Goal: Information Seeking & Learning: Learn about a topic

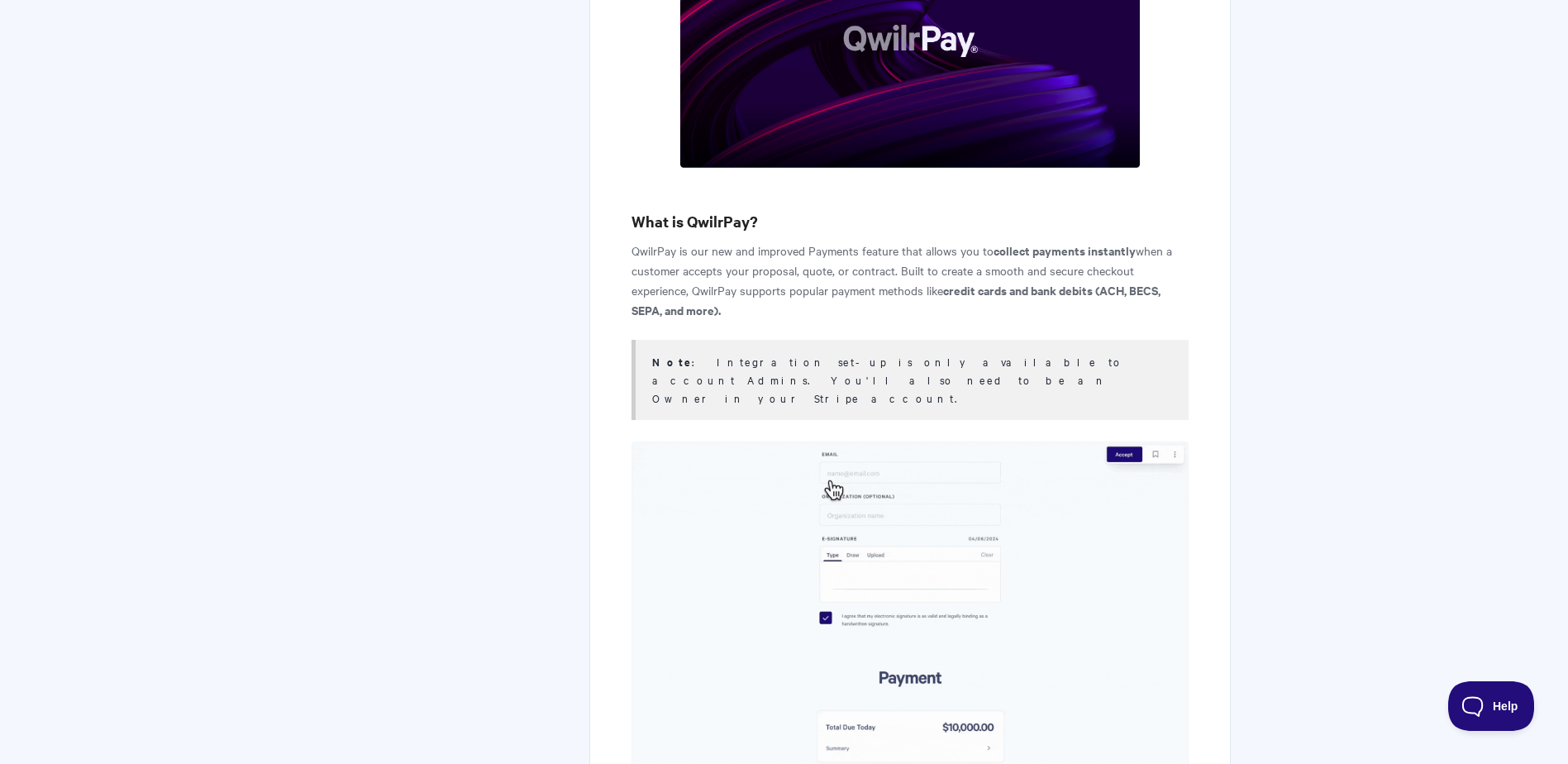
scroll to position [662, 0]
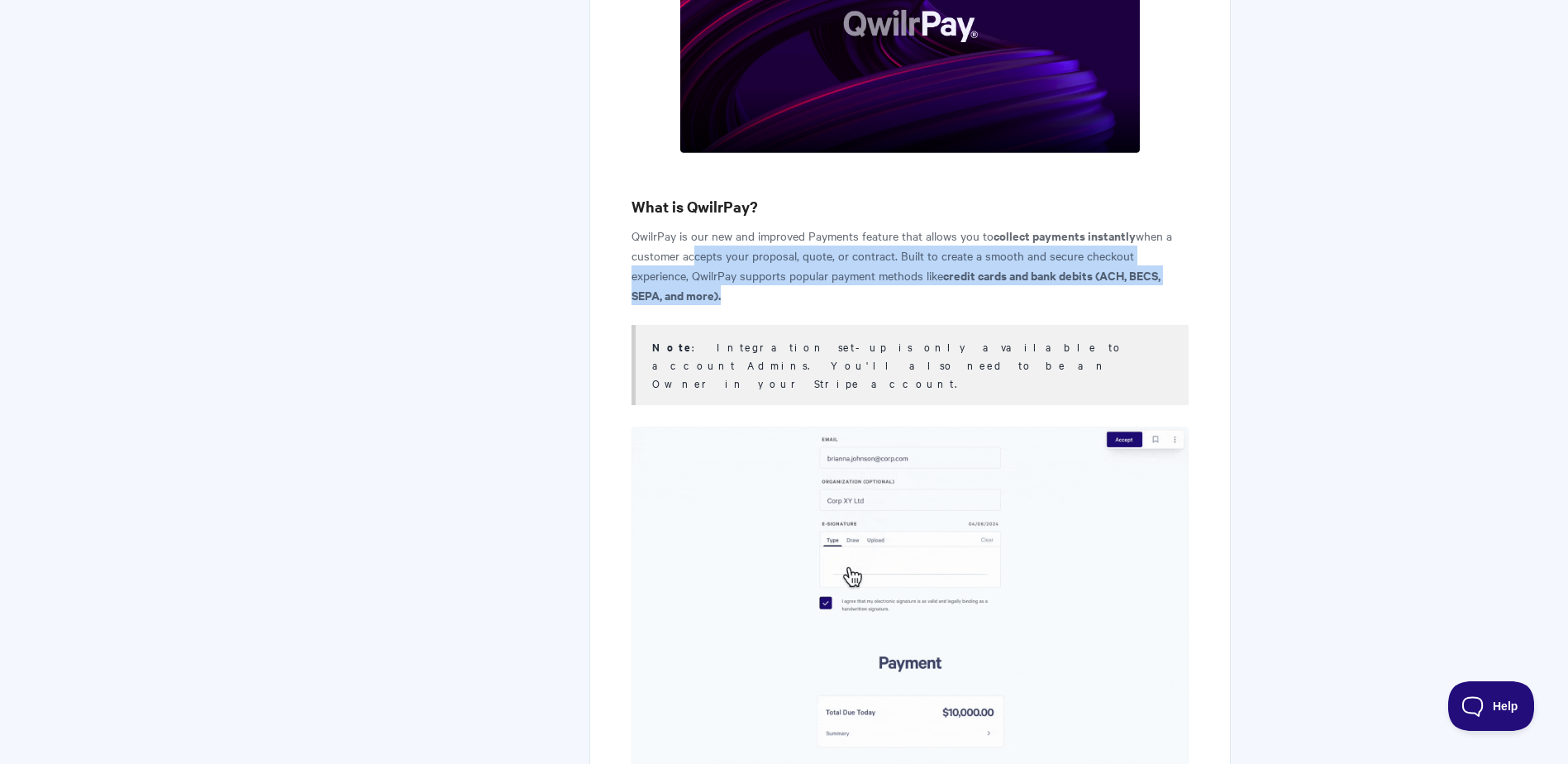
drag, startPoint x: 691, startPoint y: 251, endPoint x: 979, endPoint y: 289, distance: 290.5
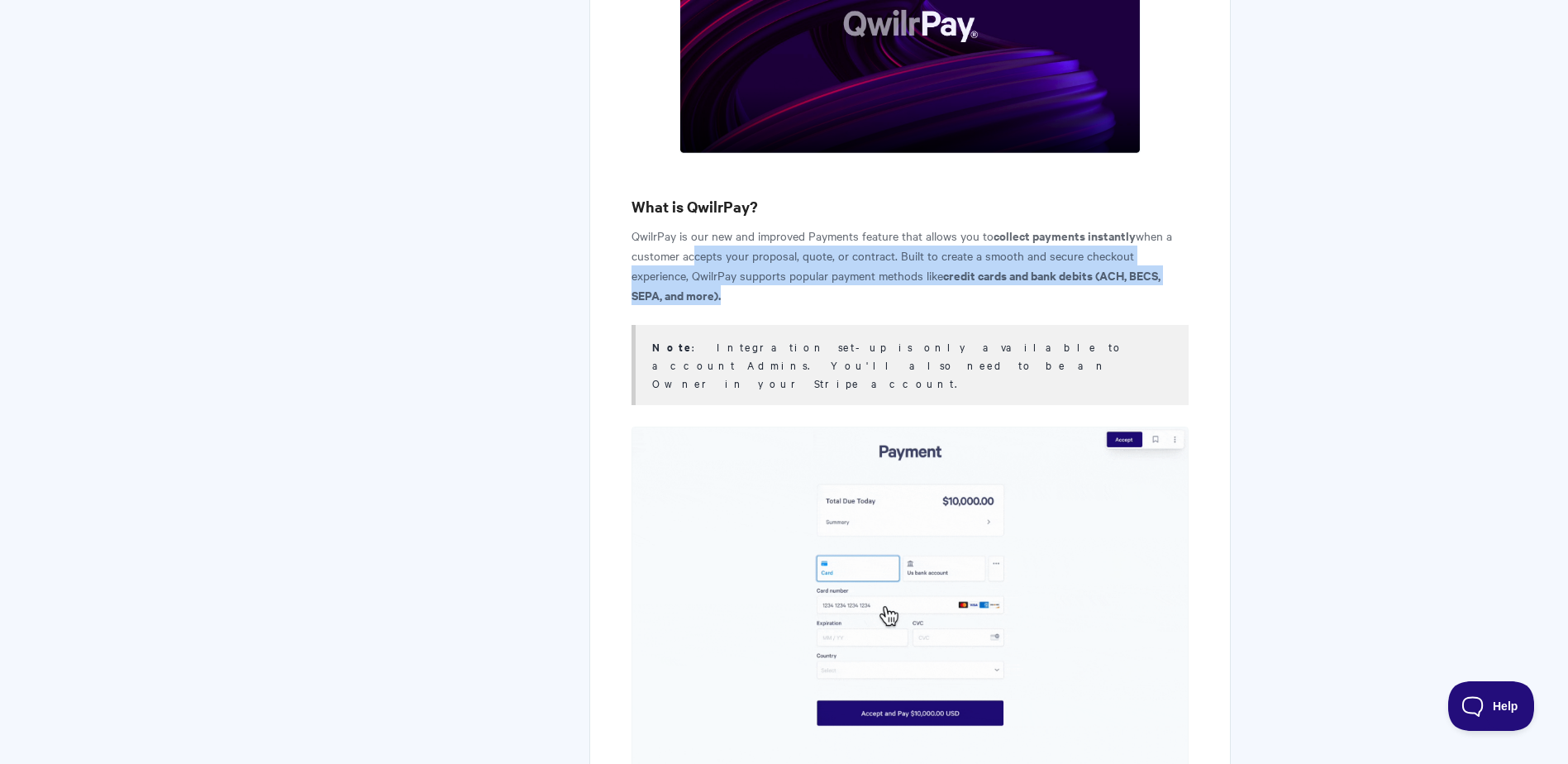
click at [979, 289] on p "QwilrPay is our new and improved Payments feature that allows you to collect pa…" at bounding box center [909, 265] width 556 height 79
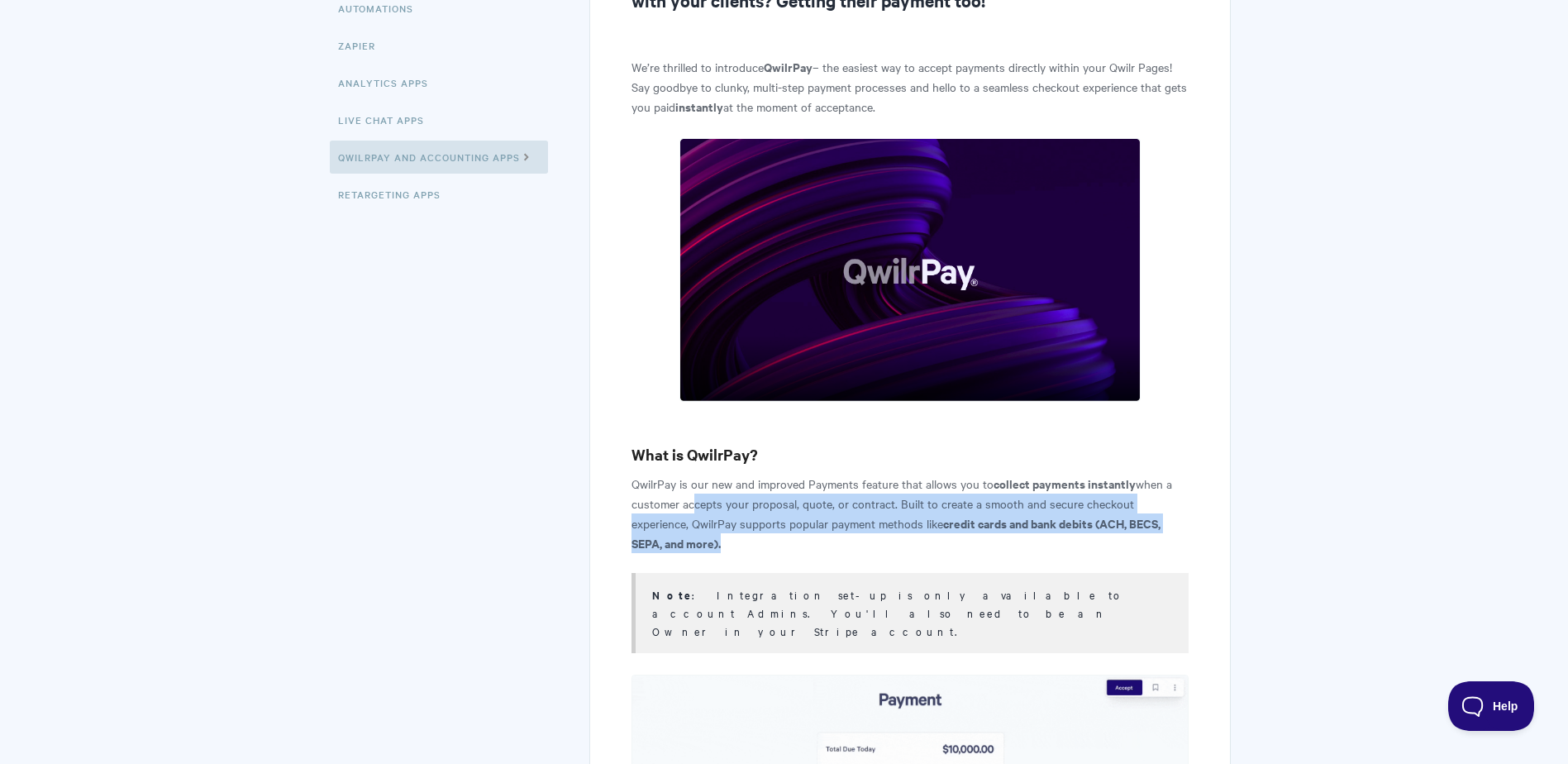
scroll to position [0, 0]
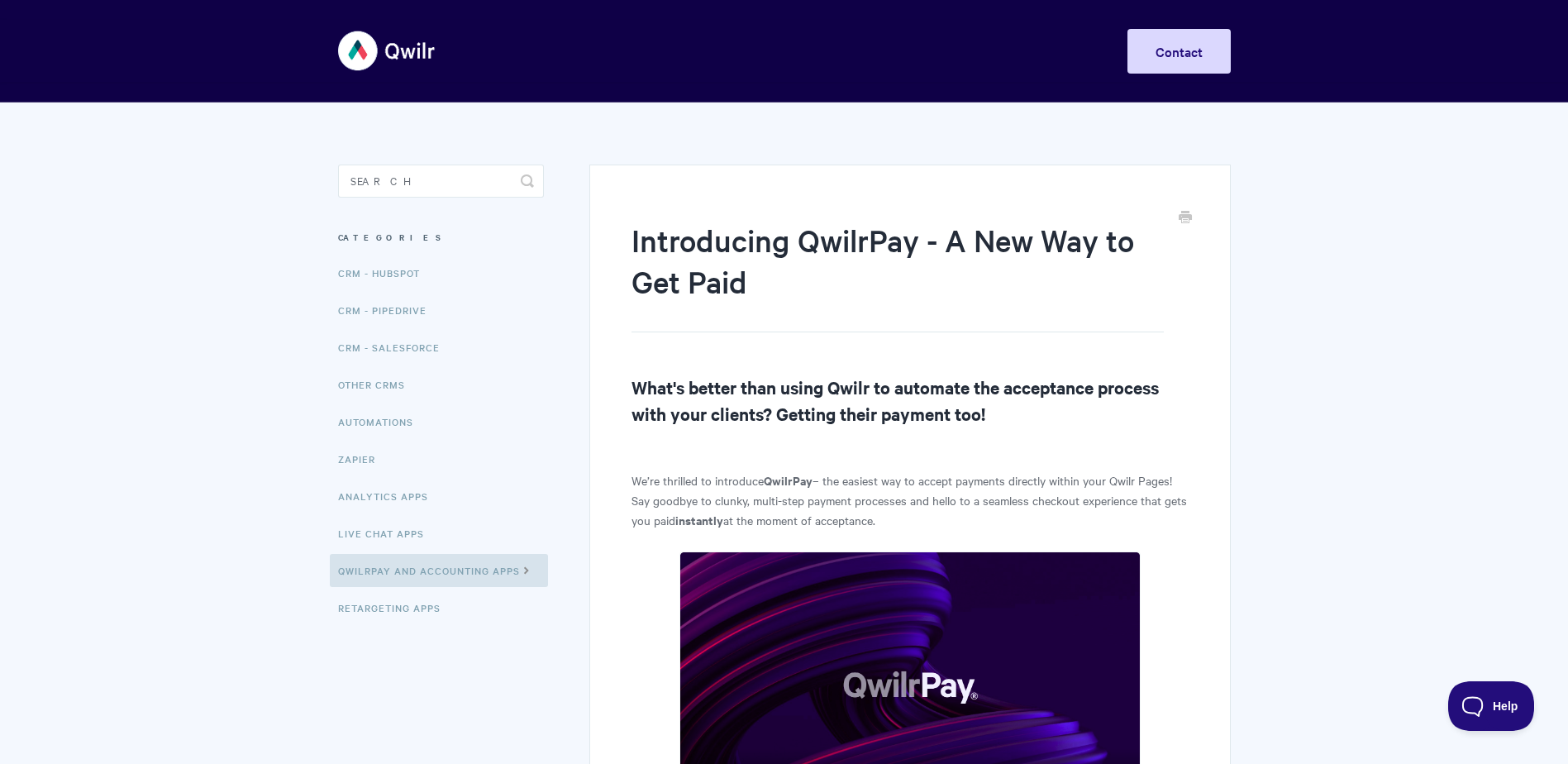
click at [371, 58] on img at bounding box center [387, 50] width 99 height 62
